Goal: Task Accomplishment & Management: Manage account settings

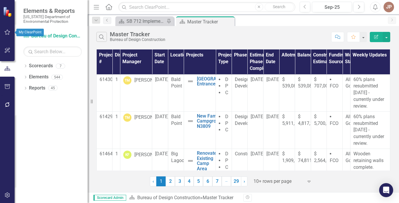
click at [8, 31] on icon "button" at bounding box center [7, 32] width 6 height 5
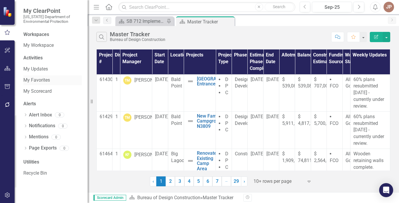
click at [49, 78] on link "My Favorites" at bounding box center [52, 80] width 58 height 7
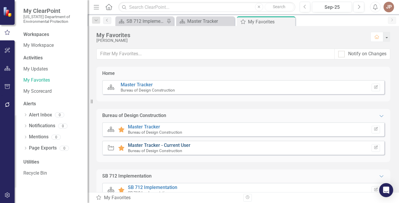
click at [151, 145] on link "Master Tracker - Current User" at bounding box center [159, 145] width 63 height 6
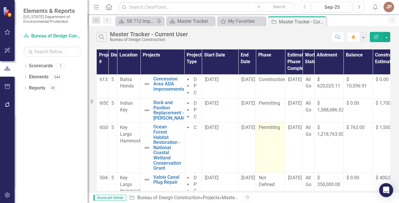
click at [266, 146] on td "Permitting" at bounding box center [270, 147] width 29 height 50
click at [271, 143] on td "Permitting" at bounding box center [270, 147] width 29 height 50
click at [273, 141] on td "Permitting" at bounding box center [270, 147] width 29 height 50
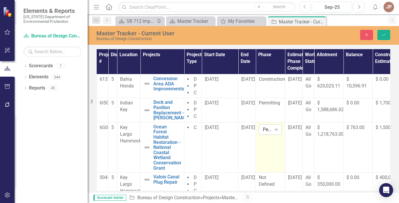
click at [276, 132] on icon "Expand" at bounding box center [277, 129] width 6 height 5
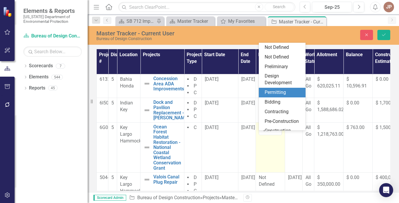
scroll to position [41, 0]
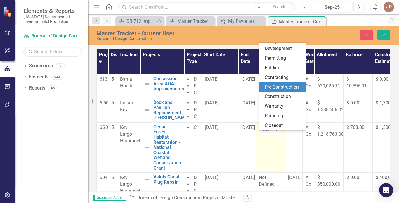
click at [276, 86] on div "Pre-Construction" at bounding box center [283, 87] width 37 height 7
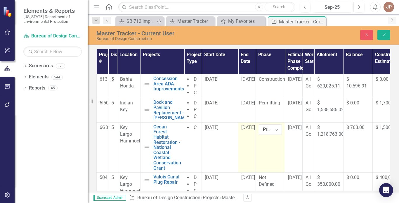
click at [249, 140] on td "[DATE]" at bounding box center [247, 147] width 18 height 50
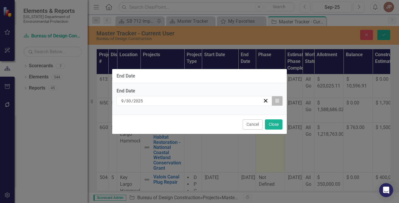
click at [279, 100] on icon "button" at bounding box center [278, 100] width 4 height 4
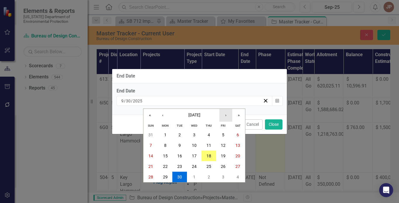
click at [226, 115] on button "›" at bounding box center [225, 115] width 13 height 13
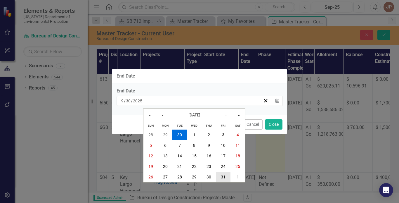
click at [223, 176] on abbr "31" at bounding box center [223, 176] width 5 height 5
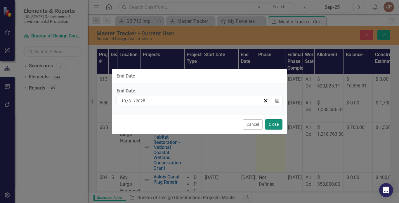
click at [276, 124] on button "Close" at bounding box center [274, 124] width 18 height 10
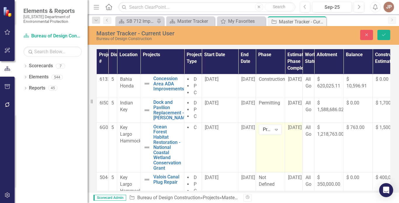
click at [294, 139] on td "[DATE]" at bounding box center [294, 147] width 18 height 50
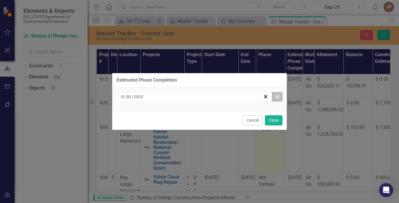
click at [277, 96] on icon "Calendar" at bounding box center [278, 97] width 4 height 4
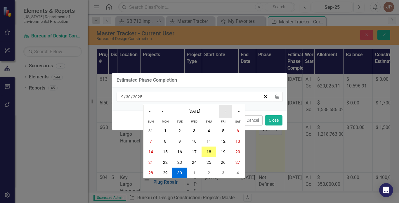
click at [226, 113] on button "›" at bounding box center [225, 111] width 13 height 13
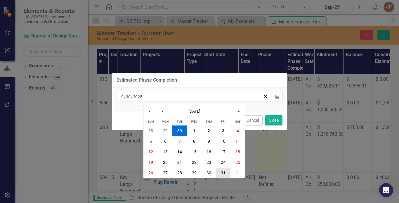
click at [223, 172] on abbr "31" at bounding box center [223, 172] width 5 height 5
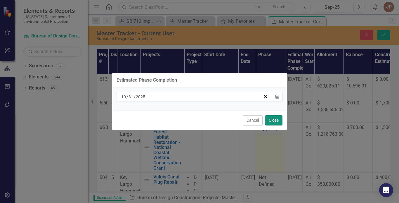
click at [274, 122] on button "Close" at bounding box center [274, 120] width 18 height 10
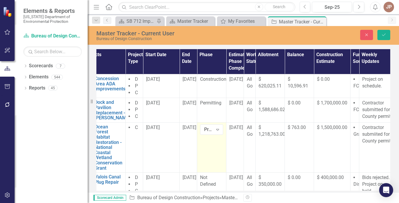
scroll to position [0, 87]
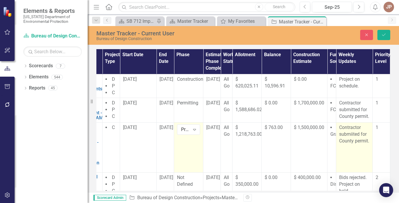
click at [359, 144] on p "Contractor submiited for County permit." at bounding box center [354, 134] width 30 height 20
type textarea "<p>Contractor submiited for County permit.</p>"
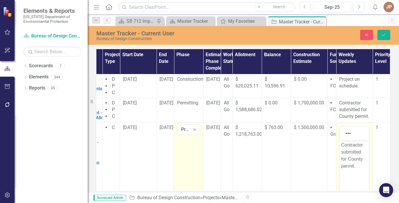
scroll to position [0, 0]
click at [355, 165] on p "Contractor submiited for County permit." at bounding box center [354, 155] width 26 height 28
click at [383, 35] on icon "Save" at bounding box center [383, 35] width 5 height 4
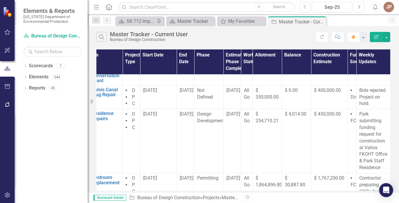
scroll to position [87, 87]
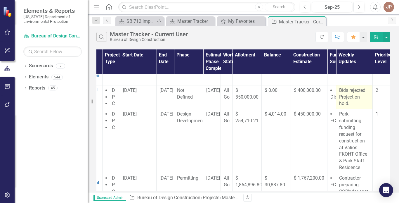
click at [352, 104] on p "Bids rejected. Project on hold." at bounding box center [354, 97] width 30 height 20
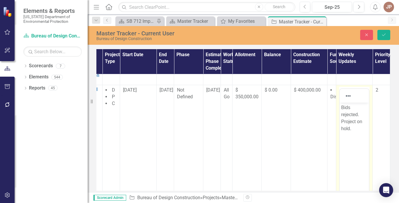
scroll to position [0, 0]
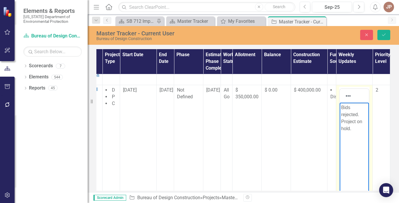
click at [353, 127] on p "Bids rejected. Project on hold." at bounding box center [354, 118] width 26 height 28
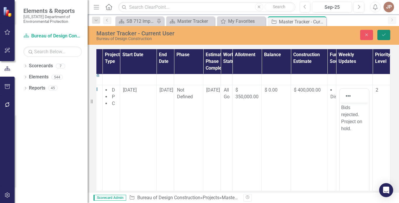
click at [384, 36] on icon "Save" at bounding box center [383, 35] width 5 height 4
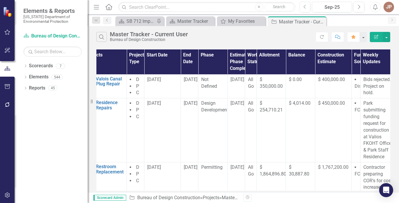
scroll to position [98, 87]
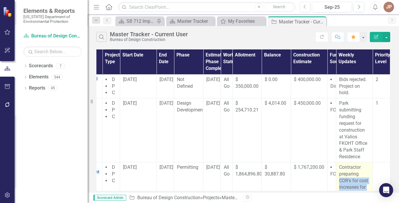
drag, startPoint x: 368, startPoint y: 184, endPoint x: 363, endPoint y: 175, distance: 10.1
click at [363, 175] on tr "61213 5 Pennekamp Restroom Replacement Edit Edit Project Link Open Element D P …" at bounding box center [203, 190] width 376 height 57
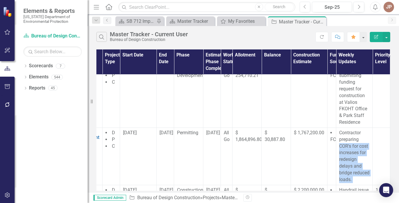
scroll to position [146, 87]
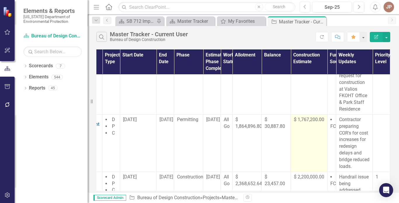
click at [316, 148] on td "$ 1,767,200.00" at bounding box center [309, 142] width 37 height 57
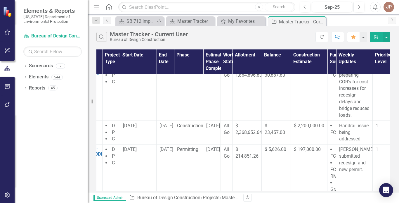
scroll to position [197, 87]
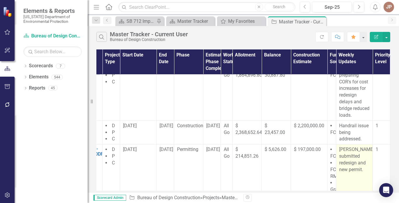
click at [358, 173] on p "[PERSON_NAME] submitted redesign and new permit." at bounding box center [354, 159] width 30 height 27
click at [363, 173] on p "[PERSON_NAME] submitted redesign and new permit." at bounding box center [354, 159] width 30 height 27
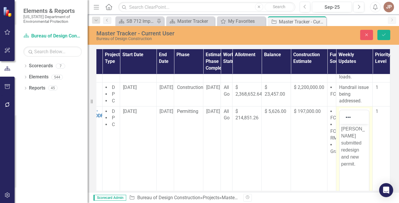
scroll to position [237, 87]
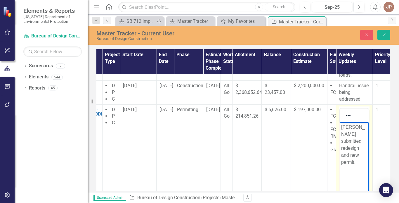
click at [357, 154] on p "[PERSON_NAME] submitted redesign and new permit." at bounding box center [354, 144] width 26 height 42
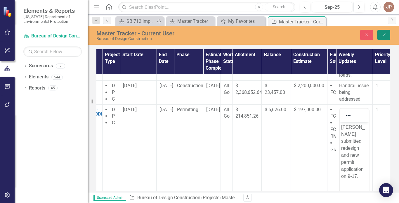
click at [383, 37] on button "Save" at bounding box center [384, 35] width 13 height 10
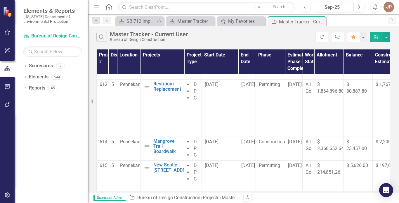
scroll to position [213, 0]
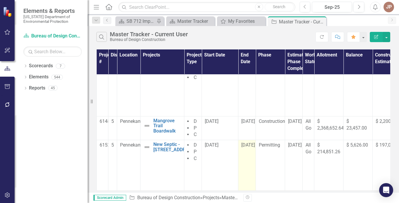
click at [251, 153] on td "[DATE]" at bounding box center [247, 165] width 18 height 51
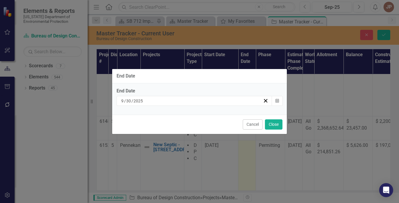
scroll to position [213, 0]
click at [278, 101] on icon "Calendar" at bounding box center [278, 101] width 4 height 4
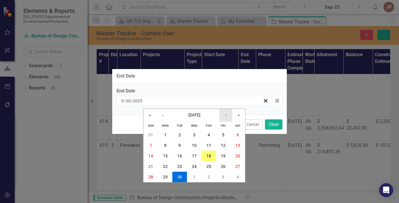
click at [226, 113] on button "›" at bounding box center [225, 115] width 13 height 13
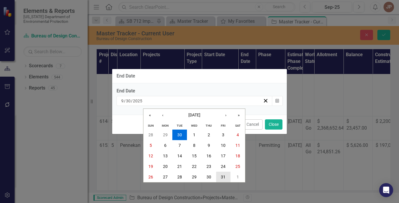
click at [225, 175] on abbr "31" at bounding box center [223, 176] width 5 height 5
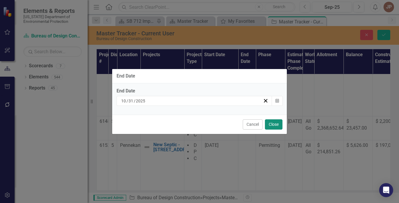
click at [271, 122] on button "Close" at bounding box center [274, 124] width 18 height 10
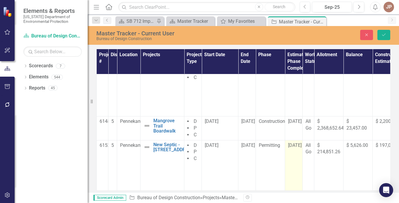
click at [302, 148] on td "[DATE]" at bounding box center [294, 165] width 18 height 51
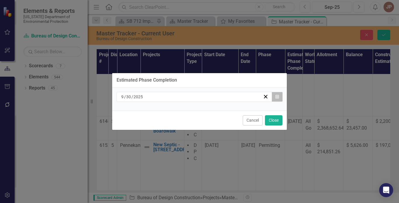
click at [278, 97] on icon "Calendar" at bounding box center [278, 97] width 4 height 4
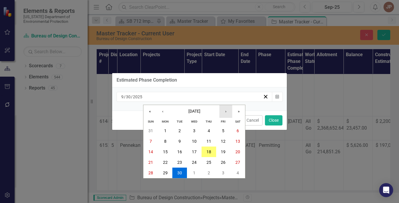
click at [222, 113] on button "›" at bounding box center [225, 111] width 13 height 13
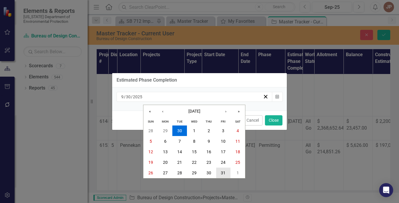
click at [219, 172] on button "31" at bounding box center [223, 172] width 15 height 11
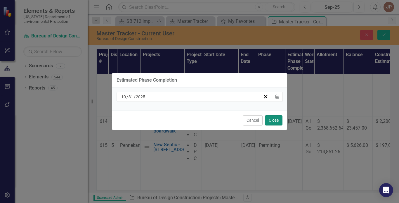
click at [274, 123] on button "Close" at bounding box center [274, 120] width 18 height 10
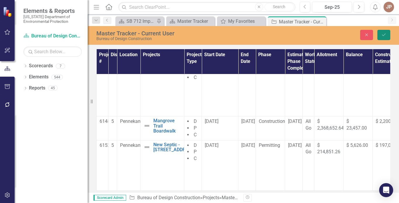
click at [385, 35] on icon "Save" at bounding box center [383, 35] width 5 height 4
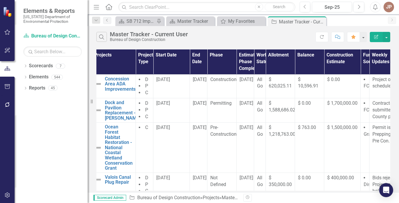
scroll to position [0, 0]
